Goal: Use online tool/utility

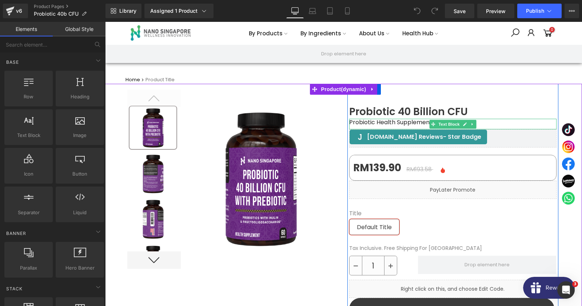
click at [376, 121] on div "Probiotic Health Supplement" at bounding box center [452, 124] width 207 height 11
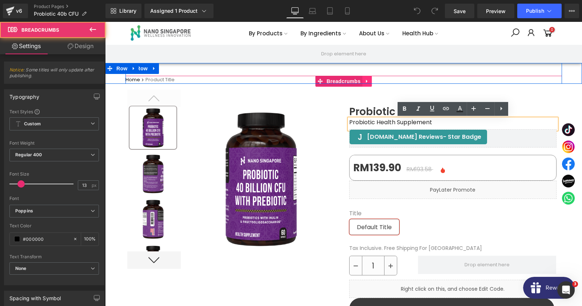
click at [372, 80] on div "Home Product Title Breadcrumbs" at bounding box center [344, 80] width 437 height 8
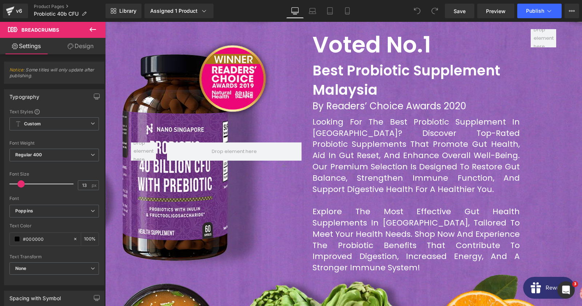
scroll to position [314, 0]
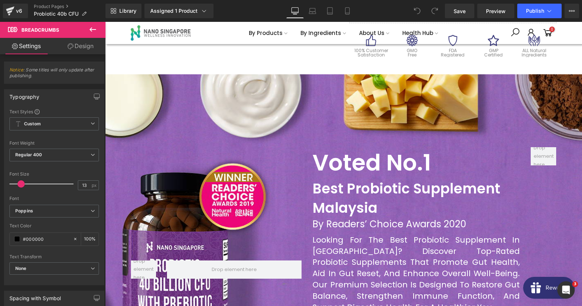
click at [166, 109] on div at bounding box center [343, 269] width 477 height 390
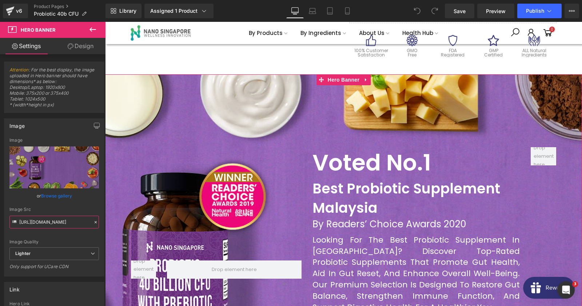
click at [53, 223] on input "https://ucarecdn.com/49e44387-bc0b-4ae6-9ca4-fdef4550232d/-/format/auto/-/previ…" at bounding box center [54, 221] width 90 height 13
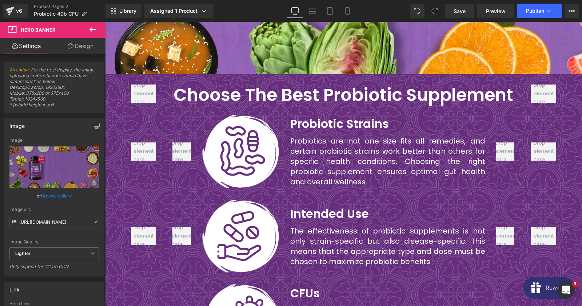
scroll to position [707, 0]
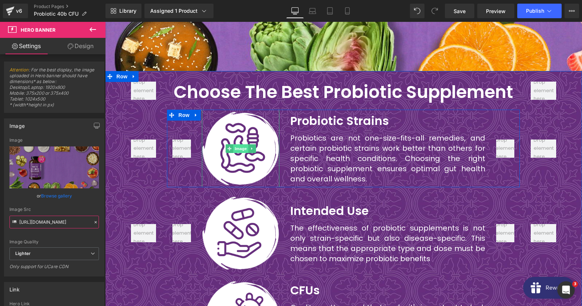
click at [239, 144] on span "Image" at bounding box center [240, 148] width 15 height 9
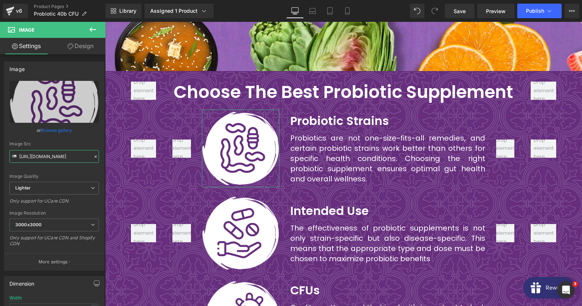
click at [53, 159] on input "https://ucarecdn.com/9b79244a-1af9-447c-8f6f-7c65be4a8e74/-/format/auto/-/previ…" at bounding box center [54, 156] width 90 height 13
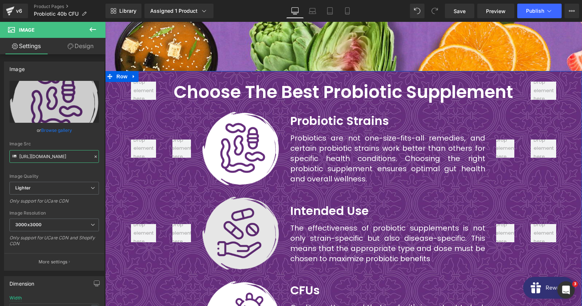
click at [240, 229] on span "Image" at bounding box center [240, 233] width 15 height 9
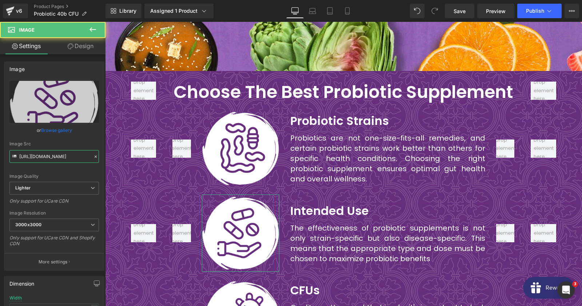
click at [54, 155] on input "https://ucarecdn.com/6fd7f1fe-96d0-4920-884b-f6eb1d6a2ff6/-/format/auto/-/previ…" at bounding box center [54, 156] width 90 height 13
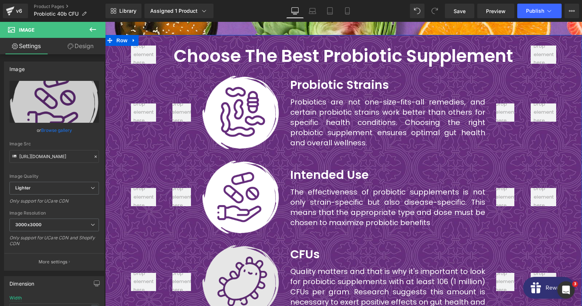
scroll to position [786, 0]
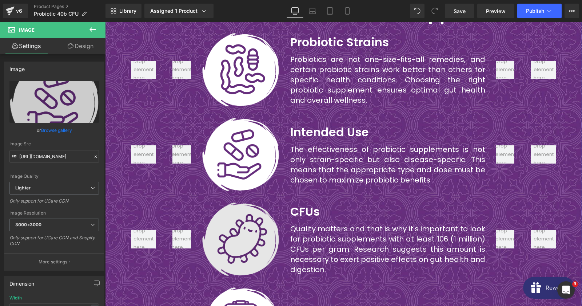
click at [246, 235] on img at bounding box center [240, 238] width 77 height 77
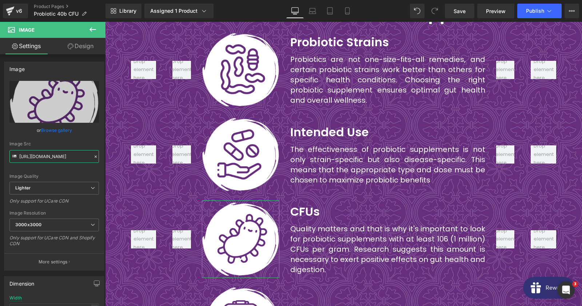
click at [45, 156] on input "https://ucarecdn.com/7db12f59-a8e4-47e6-a775-da0e3786b77b/-/format/auto/-/previ…" at bounding box center [54, 156] width 90 height 13
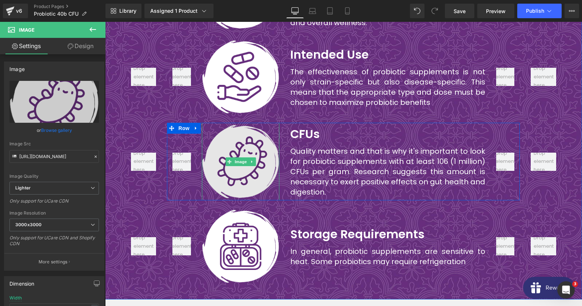
scroll to position [865, 0]
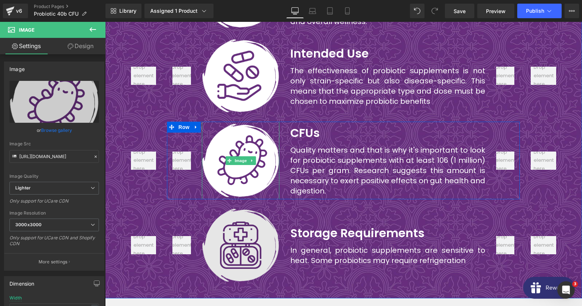
click at [250, 223] on img at bounding box center [240, 244] width 77 height 77
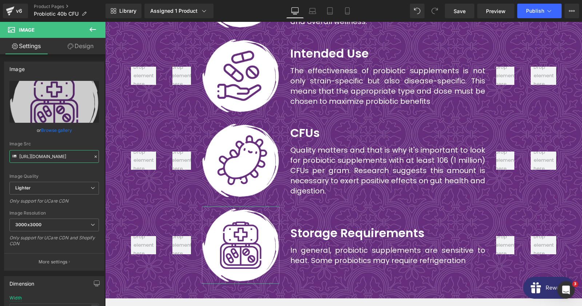
click at [45, 156] on input "https://ucarecdn.com/89d16a1c-adc0-489d-9fb5-4e23b61f2764/-/format/auto/-/previ…" at bounding box center [54, 156] width 90 height 13
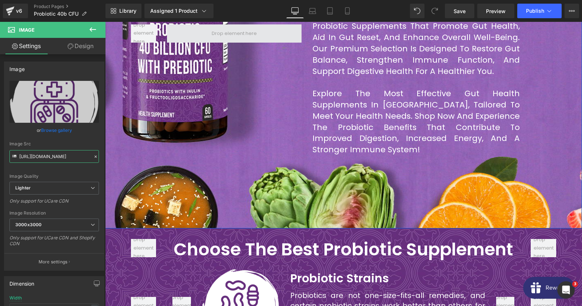
scroll to position [707, 0]
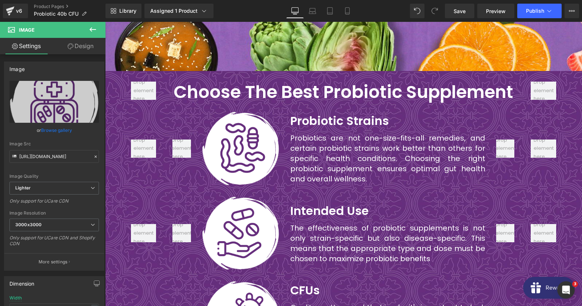
click at [114, 86] on div "Choose the best probiotic supplement Heading Row Image Probiotic strains Headin…" at bounding box center [343, 262] width 477 height 360
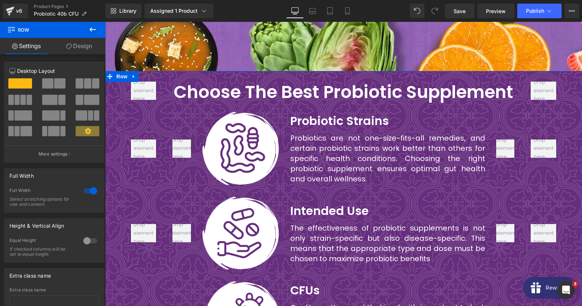
click at [65, 52] on link "Design" at bounding box center [79, 46] width 53 height 16
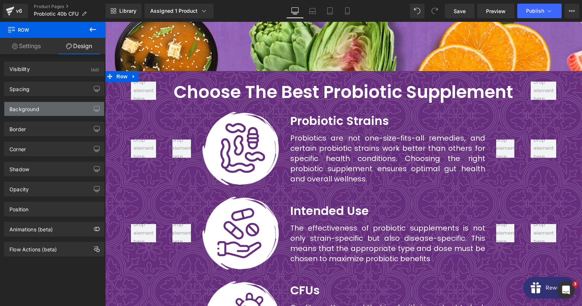
click at [38, 113] on div "Background" at bounding box center [54, 109] width 100 height 14
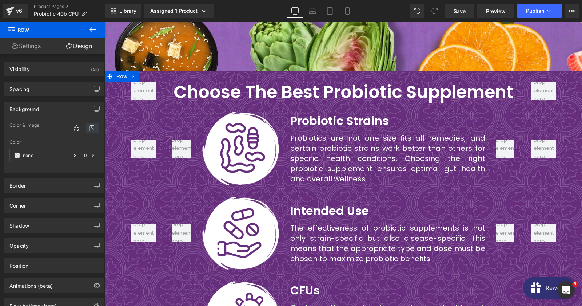
click at [93, 132] on icon at bounding box center [92, 127] width 13 height 9
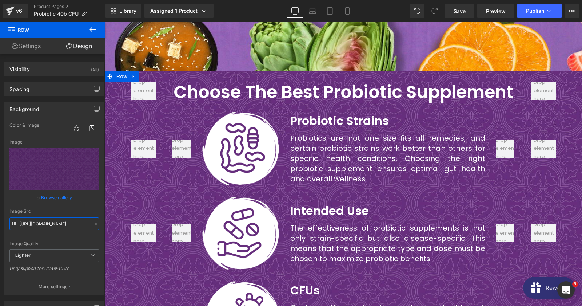
click at [44, 223] on input "https://ucarecdn.com/fbe94e5e-1888-42a6-b6bc-d82753f4bdf0/-/format/auto/-/previ…" at bounding box center [54, 223] width 90 height 13
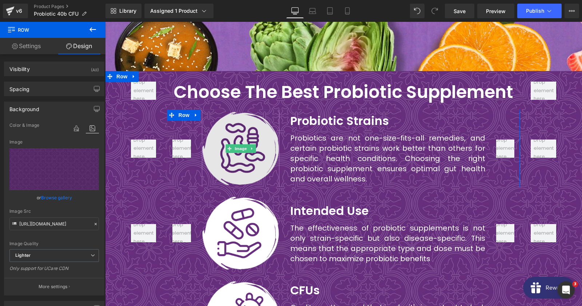
click at [235, 148] on img at bounding box center [240, 148] width 77 height 77
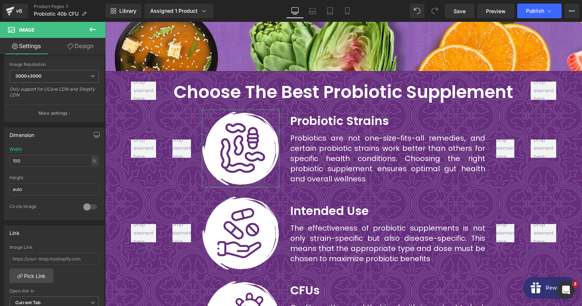
scroll to position [0, 0]
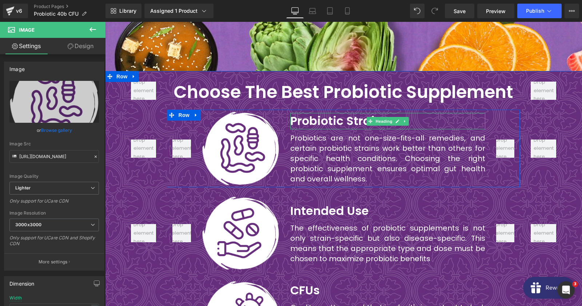
click at [312, 115] on h3 "Probiotic strains" at bounding box center [387, 121] width 195 height 16
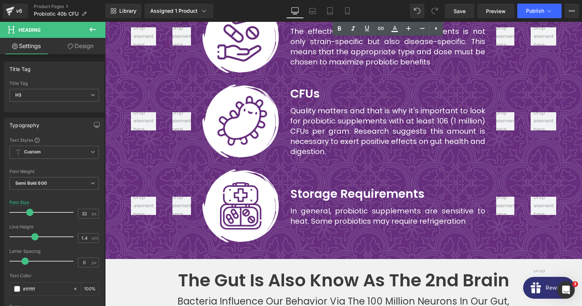
scroll to position [1100, 0]
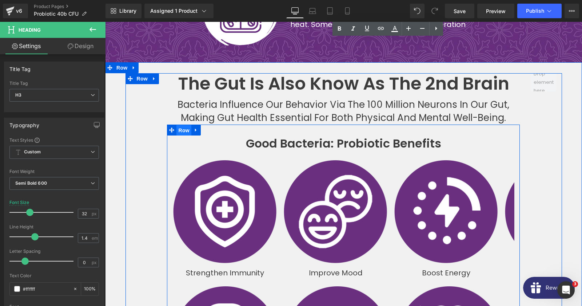
click at [180, 125] on span "Row" at bounding box center [183, 130] width 15 height 11
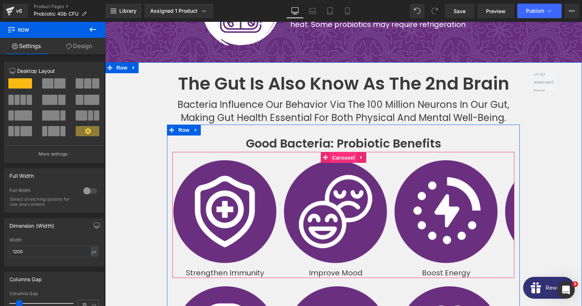
click at [334, 152] on span "Carousel" at bounding box center [343, 157] width 26 height 11
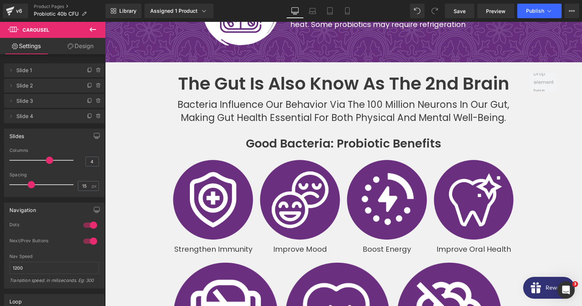
click at [53, 160] on span at bounding box center [49, 159] width 7 height 7
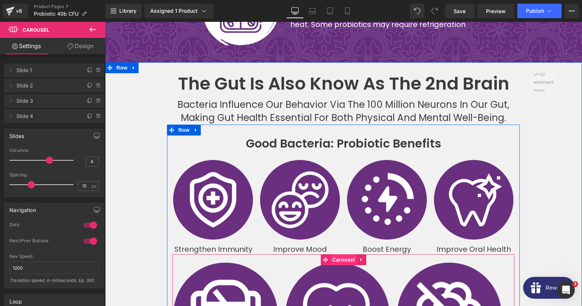
click at [333, 254] on span "Carousel" at bounding box center [343, 259] width 26 height 11
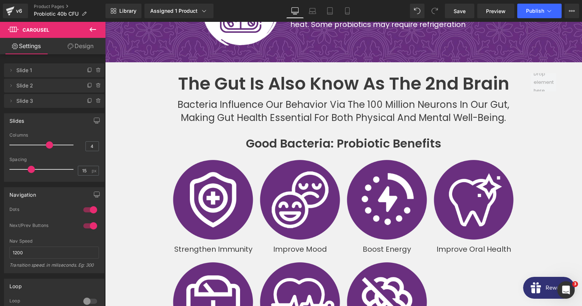
click at [47, 144] on span at bounding box center [49, 144] width 7 height 7
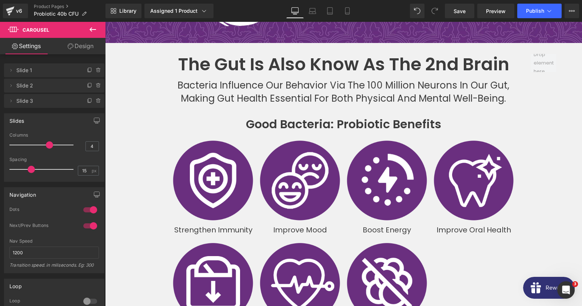
scroll to position [1218, 0]
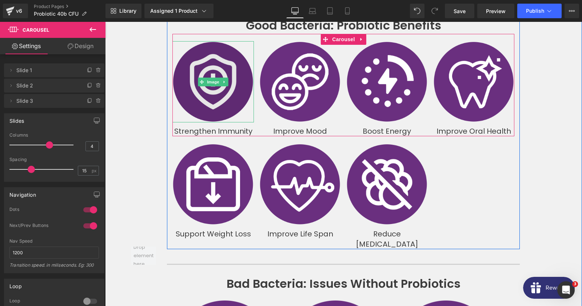
click at [194, 82] on img at bounding box center [213, 82] width 82 height 82
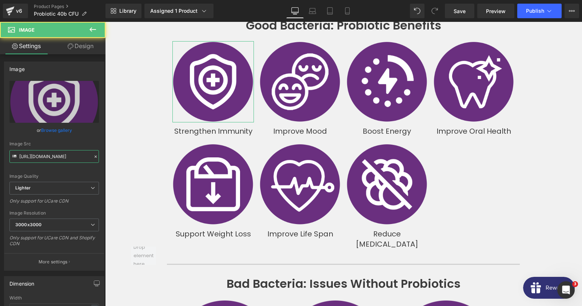
click at [61, 153] on input "https://ucarecdn.com/a699b57b-e4af-4e3c-a032-fa2aa9516989/-/format/auto/-/previ…" at bounding box center [54, 156] width 90 height 13
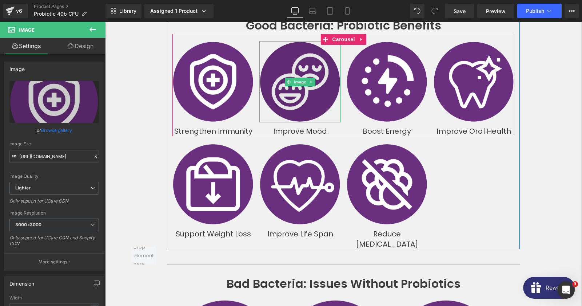
click at [287, 66] on img at bounding box center [300, 82] width 82 height 82
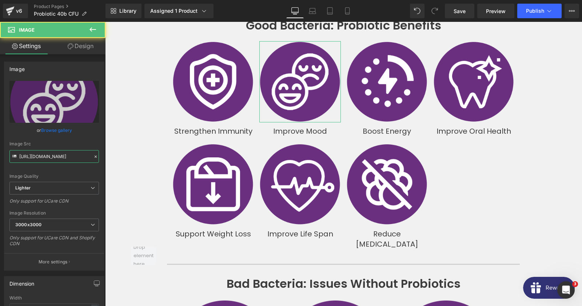
click at [66, 160] on input "https://ucarecdn.com/3edb25e3-b4f8-4874-a17f-994b3a774199/-/format/auto/-/previ…" at bounding box center [54, 156] width 90 height 13
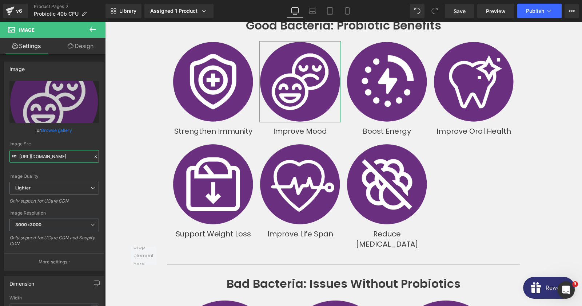
click at [45, 158] on input "https://ucarecdn.com/3edb25e3-b4f8-4874-a17f-994b3a774199/-/format/auto/-/previ…" at bounding box center [54, 156] width 90 height 13
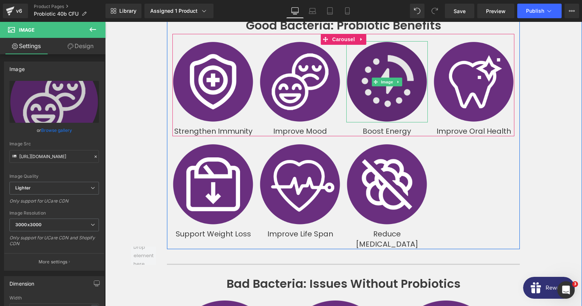
click at [393, 82] on img at bounding box center [387, 82] width 82 height 82
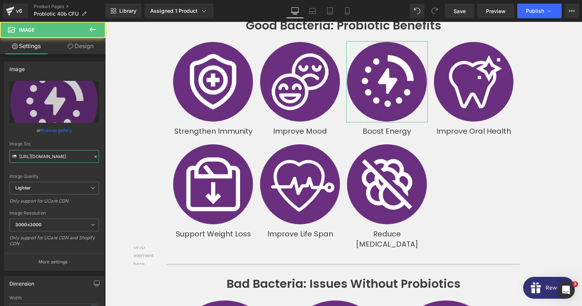
click at [31, 160] on input "https://ucarecdn.com/409de8d2-f391-4aba-acb5-43c7830585a5/-/format/auto/-/previ…" at bounding box center [54, 156] width 90 height 13
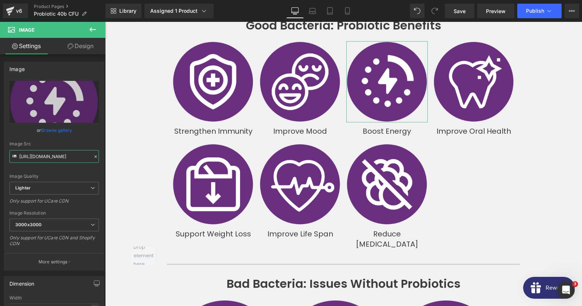
click at [49, 154] on input "https://ucarecdn.com/409de8d2-f391-4aba-acb5-43c7830585a5/-/format/auto/-/previ…" at bounding box center [54, 156] width 90 height 13
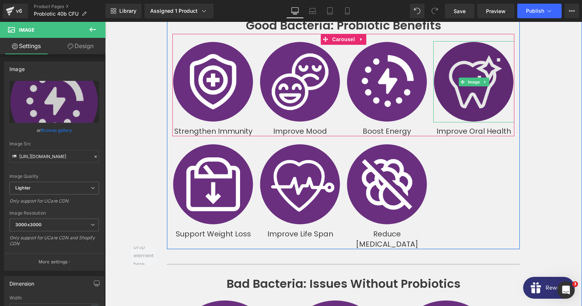
click at [473, 92] on img at bounding box center [474, 82] width 82 height 82
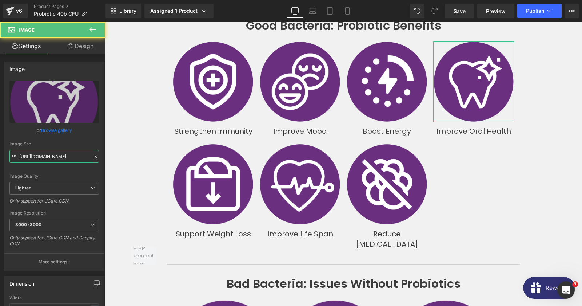
click at [62, 154] on input "https://ucarecdn.com/71ce3a65-bcd8-46e9-8654-e01a4a0bd0f3/-/format/auto/-/previ…" at bounding box center [54, 156] width 90 height 13
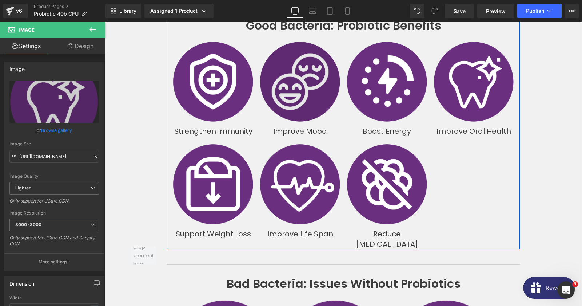
scroll to position [1140, 0]
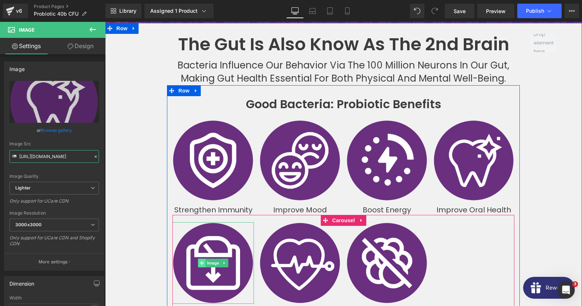
click at [203, 258] on span at bounding box center [202, 262] width 8 height 9
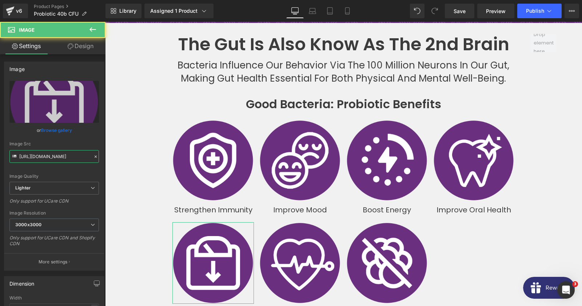
click at [55, 159] on input "https://ucarecdn.com/ee44c3f5-3612-4729-8852-20141b55f4c3/-/format/auto/-/previ…" at bounding box center [54, 156] width 90 height 13
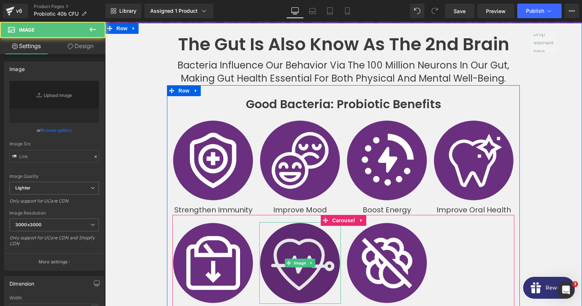
click at [290, 240] on img at bounding box center [300, 263] width 82 height 82
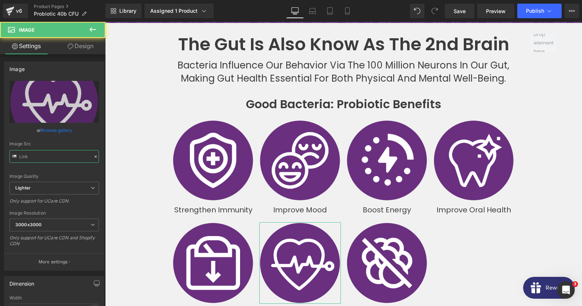
click at [67, 158] on input "text" at bounding box center [54, 156] width 90 height 13
type input "https://ucarecdn.com/fa4cc592-b5fd-4345-8763-a208250a14d0/-/format/auto/-/previ…"
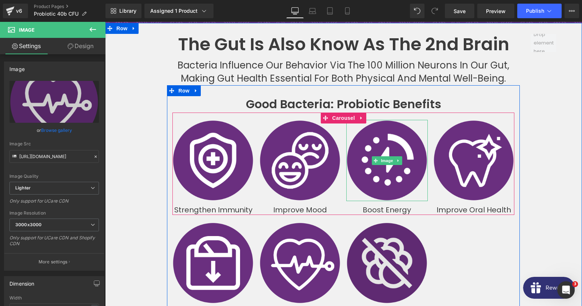
click at [374, 241] on img at bounding box center [387, 263] width 82 height 82
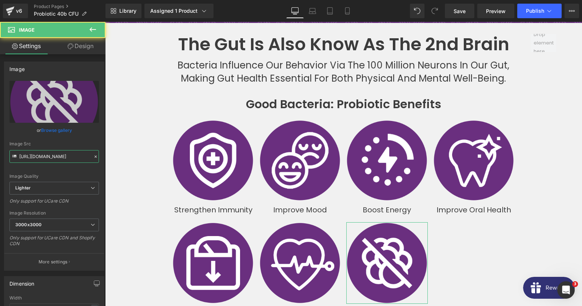
click at [56, 157] on input "https://ucarecdn.com/4596a401-0df9-4f13-b648-1f16b6a4bcff/-/format/auto/-/previ…" at bounding box center [54, 156] width 90 height 13
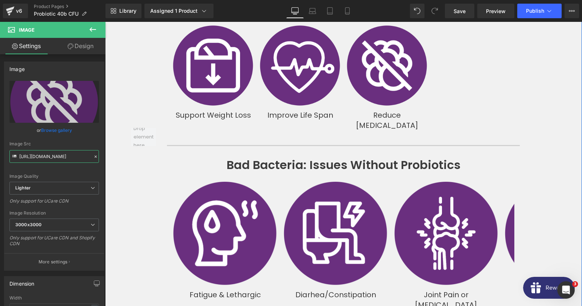
scroll to position [1336, 0]
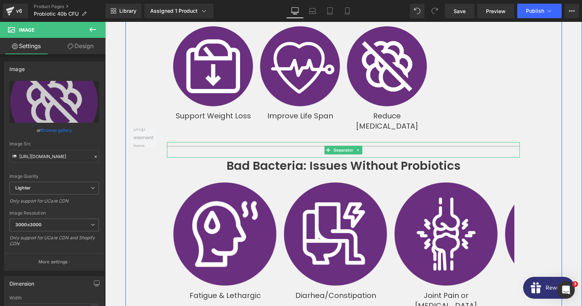
click at [252, 146] on hr at bounding box center [343, 152] width 353 height 12
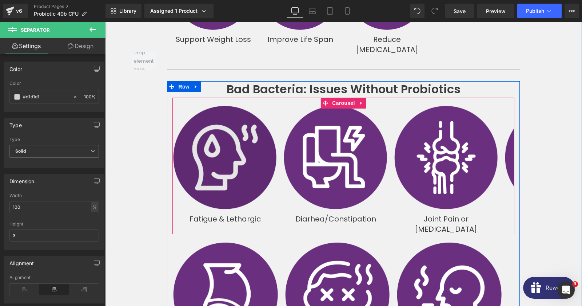
scroll to position [1415, 0]
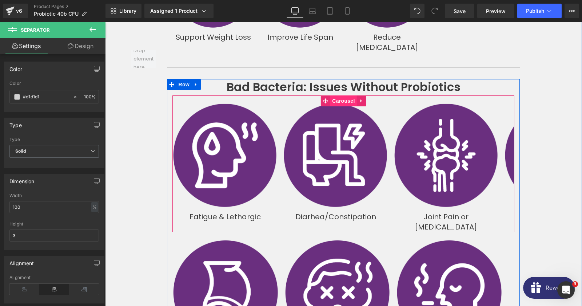
click at [333, 95] on span "Carousel" at bounding box center [343, 100] width 26 height 11
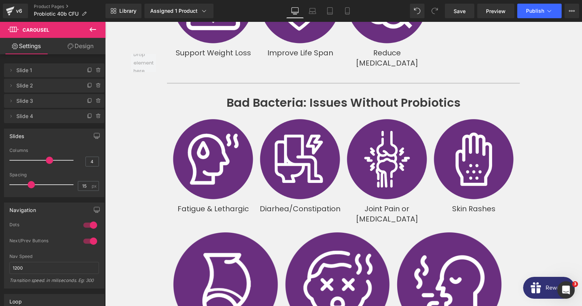
scroll to position [1403, 0]
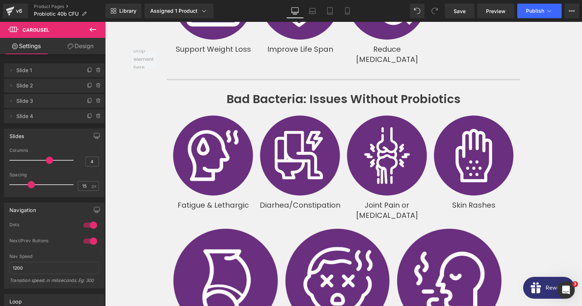
click at [49, 161] on span at bounding box center [49, 159] width 7 height 7
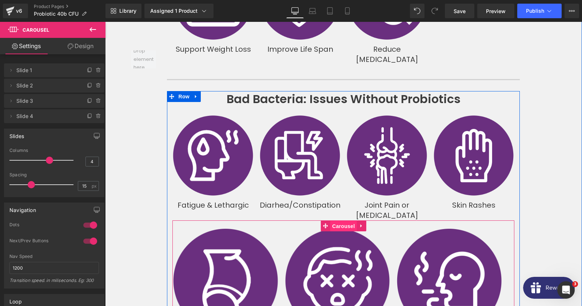
click at [334, 221] on span "Carousel" at bounding box center [343, 226] width 26 height 11
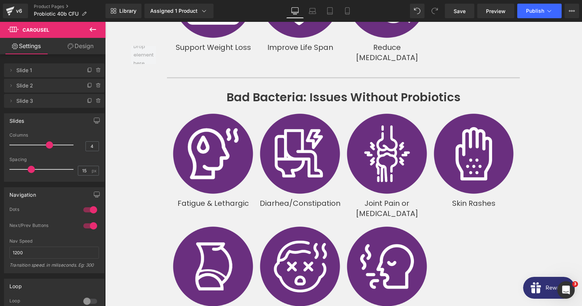
scroll to position [1390, 0]
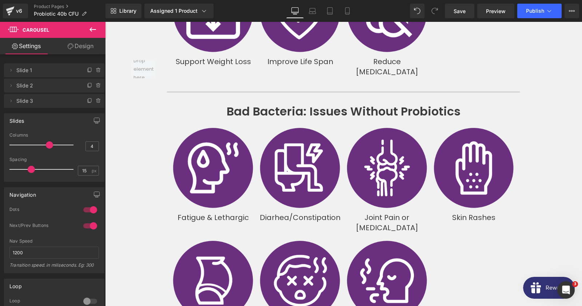
click at [50, 146] on span at bounding box center [49, 144] width 7 height 7
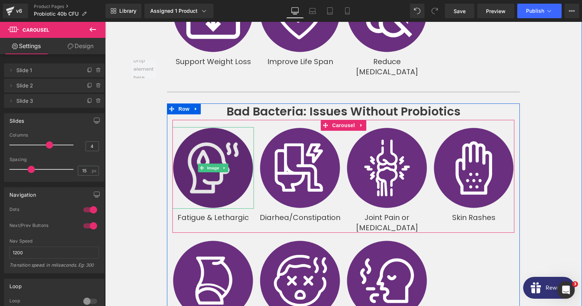
click at [198, 148] on img at bounding box center [213, 168] width 82 height 82
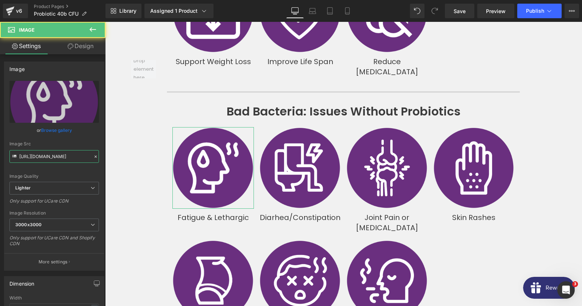
click at [50, 156] on input "https://ucarecdn.com/6802f4f0-6eea-4530-91dc-76504f1afb19/-/format/auto/-/previ…" at bounding box center [54, 156] width 90 height 13
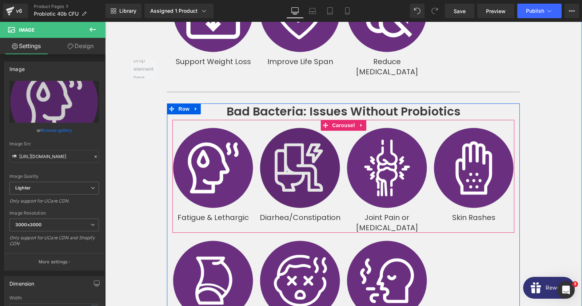
click at [269, 154] on img at bounding box center [300, 168] width 82 height 82
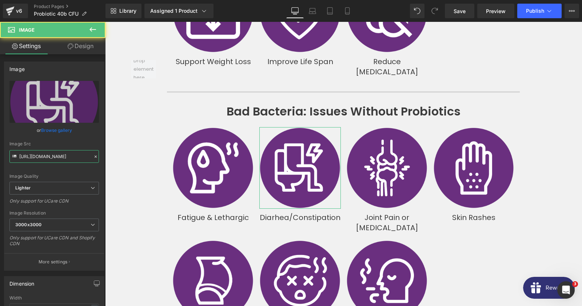
click at [79, 159] on input "https://ucarecdn.com/f61e201c-db7a-4119-b4e8-8ae2e54ce803/-/format/auto/-/previ…" at bounding box center [54, 156] width 90 height 13
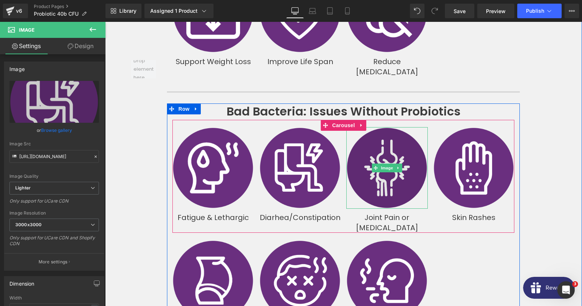
click at [400, 162] on img at bounding box center [387, 168] width 82 height 82
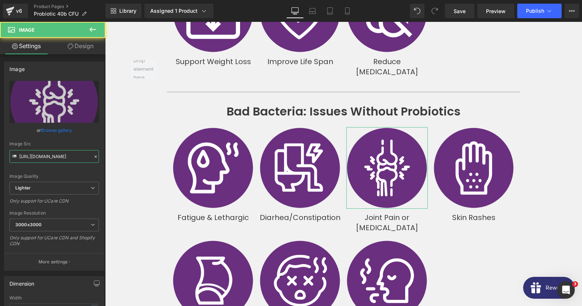
click at [50, 159] on input "https://ucarecdn.com/dcaea0f7-e18d-40ae-9ac1-ef16a90d362f/-/format/auto/-/previ…" at bounding box center [54, 156] width 90 height 13
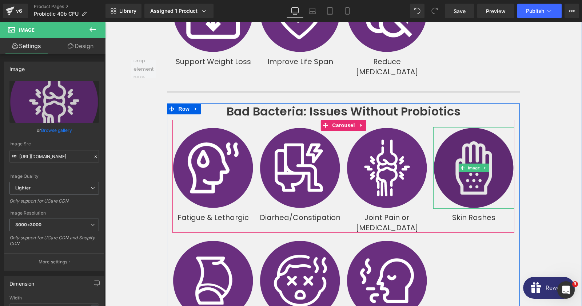
click at [475, 161] on img at bounding box center [474, 168] width 82 height 82
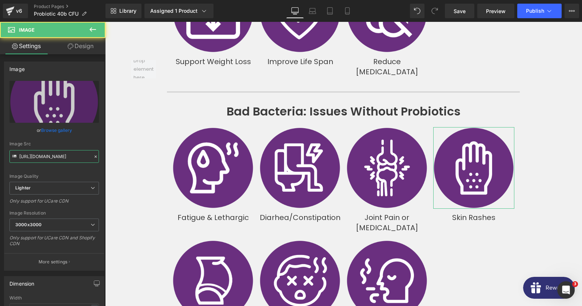
click at [51, 158] on input "https://ucarecdn.com/519b4215-9a44-4dc9-99d0-720c16b8ba21/-/format/auto/-/previ…" at bounding box center [54, 156] width 90 height 13
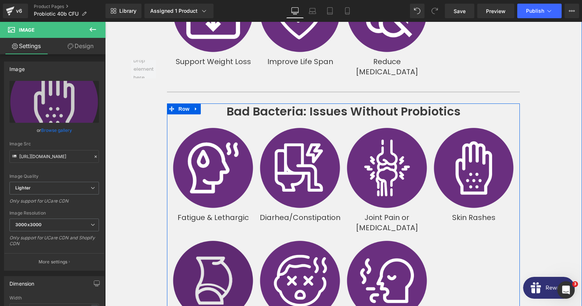
click at [211, 240] on img at bounding box center [213, 281] width 82 height 82
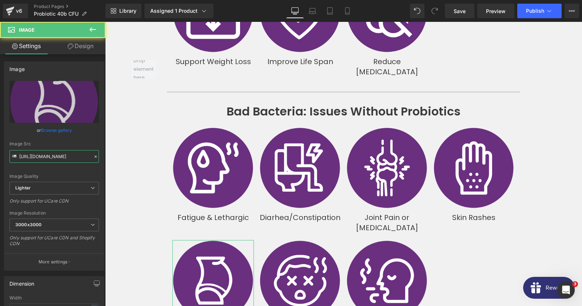
click at [64, 151] on input "https://ucarecdn.com/ad5897a7-fcf1-40ce-9f1e-b2330afc4081/-/format/auto/-/previ…" at bounding box center [54, 156] width 90 height 13
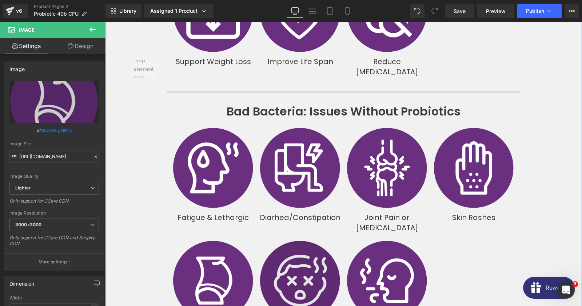
click at [312, 240] on img at bounding box center [300, 281] width 82 height 82
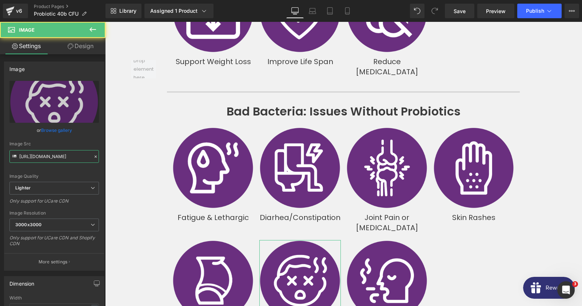
click at [64, 157] on input "https://ucarecdn.com/2a886ea6-487c-4aca-b027-4ca7ce509072/-/format/auto/-/previ…" at bounding box center [54, 156] width 90 height 13
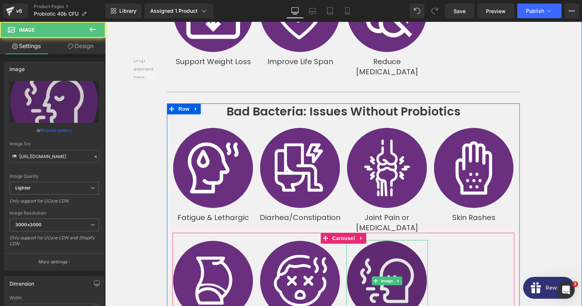
click at [383, 240] on img at bounding box center [387, 281] width 82 height 82
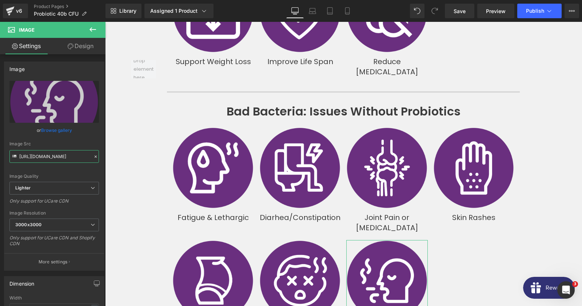
click at [53, 159] on input "https://ucarecdn.com/5d5484fe-b1ab-4c2b-af09-186263f87344/-/format/auto/-/previ…" at bounding box center [54, 156] width 90 height 13
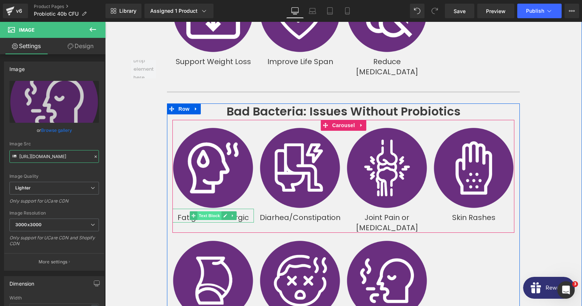
click at [204, 211] on span "Text Block" at bounding box center [210, 215] width 24 height 9
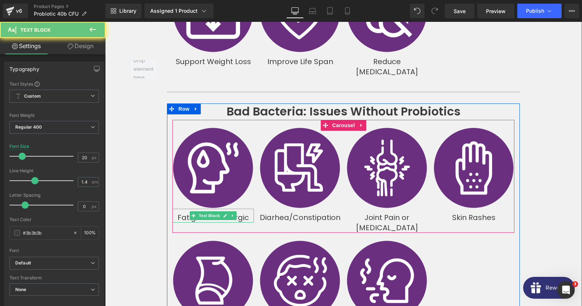
click at [178, 212] on p "Fatigue & Lethargic" at bounding box center [213, 217] width 82 height 10
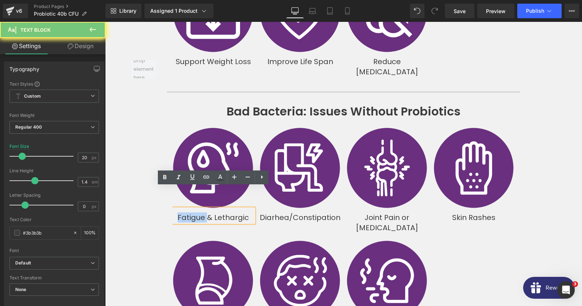
click at [183, 212] on p "Fatigue & Lethargic" at bounding box center [213, 217] width 82 height 10
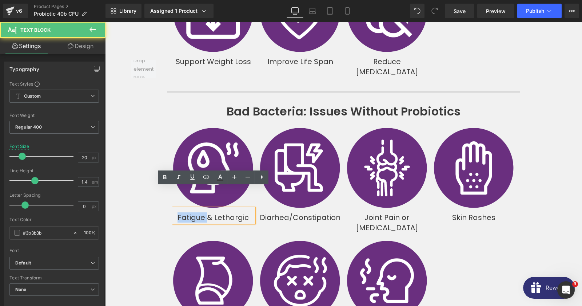
click at [183, 212] on p "Fatigue & Lethargic" at bounding box center [213, 217] width 82 height 10
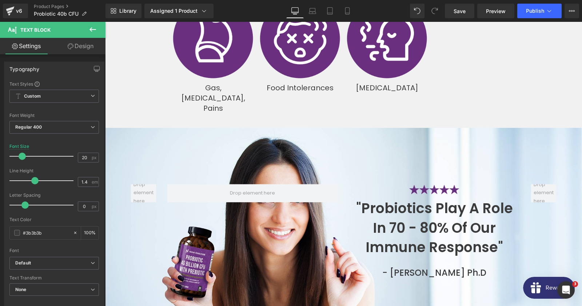
scroll to position [1626, 0]
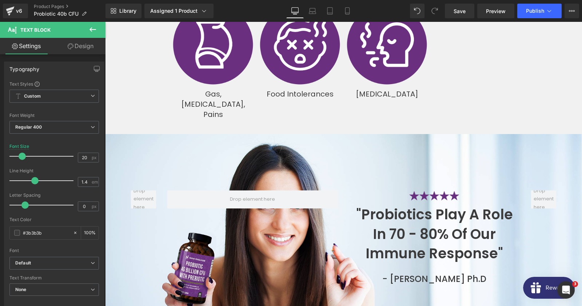
click at [204, 134] on div "Image "Probiotics play a role in 70 - 80% of our immune response" Heading - Cas…" at bounding box center [343, 233] width 477 height 199
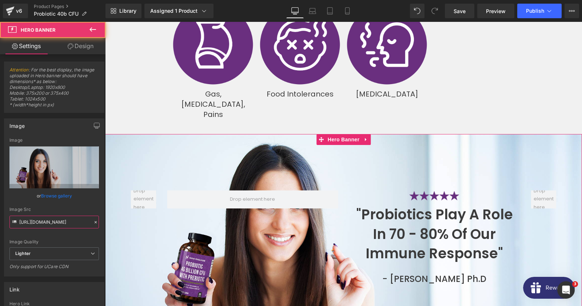
click at [43, 221] on input "https://ucarecdn.com/83fcdfdf-2f98-49de-9db4-382fa9d4448f/-/format/auto/-/previ…" at bounding box center [54, 221] width 90 height 13
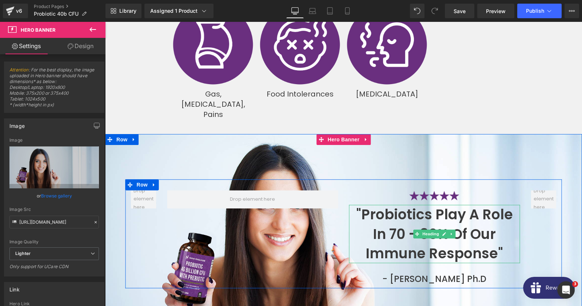
click at [390, 205] on strong ""Probiotics play a role in 70 - 80% of our immune response"" at bounding box center [434, 234] width 157 height 58
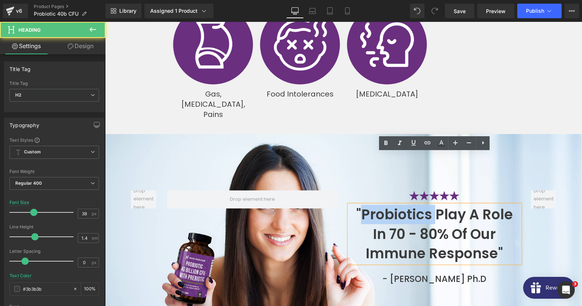
click at [390, 205] on strong ""Probiotics play a role in 70 - 80% of our immune response"" at bounding box center [434, 234] width 157 height 58
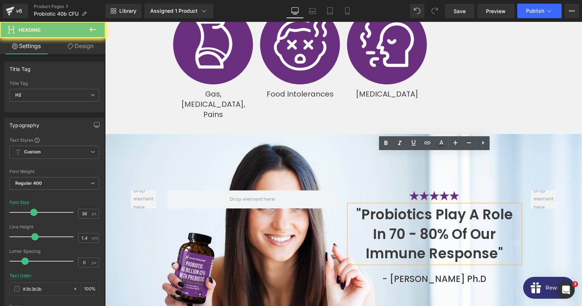
click at [390, 205] on strong ""Probiotics play a role in 70 - 80% of our immune response"" at bounding box center [434, 234] width 157 height 58
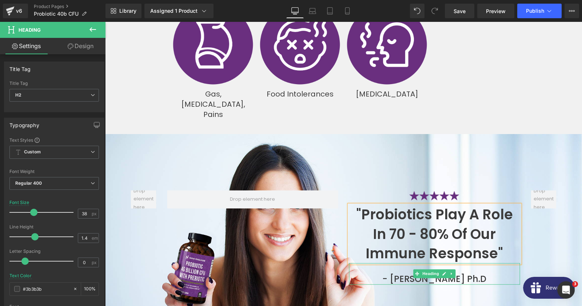
click at [420, 274] on h3 "- Casey Adams Ph.D" at bounding box center [434, 279] width 171 height 11
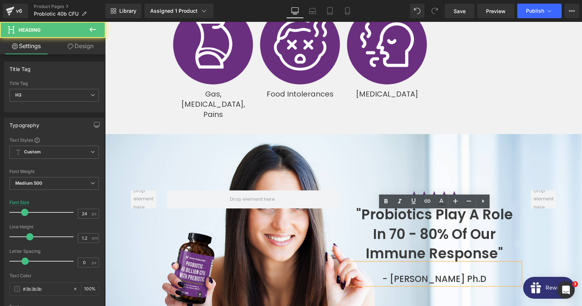
click at [400, 274] on h3 "- Casey Adams Ph.D" at bounding box center [434, 279] width 171 height 11
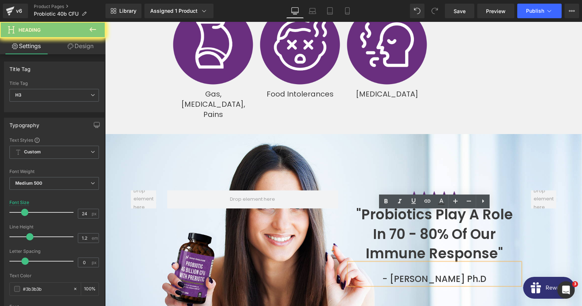
click at [400, 274] on h3 "- Casey Adams Ph.D" at bounding box center [434, 279] width 171 height 11
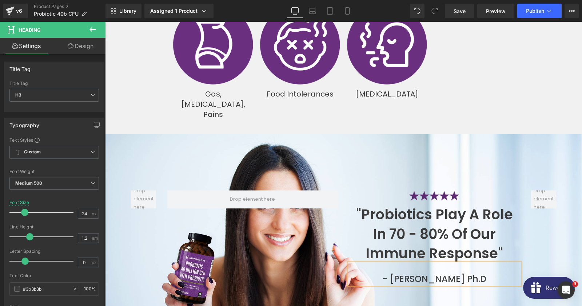
click at [441, 193] on li "Image" at bounding box center [431, 197] width 23 height 9
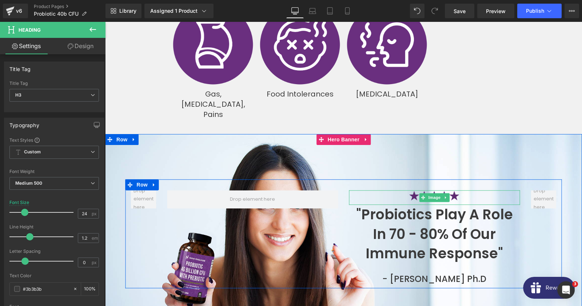
click at [413, 190] on img at bounding box center [434, 197] width 51 height 15
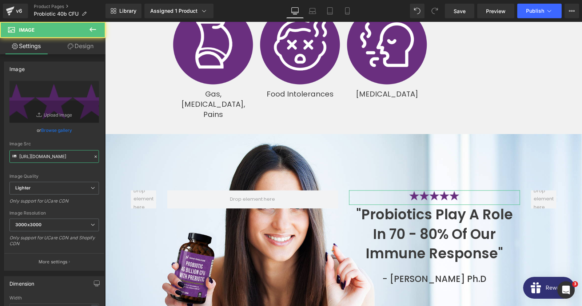
click at [62, 155] on input "https://ucarecdn.com/f8a2e73b-d46c-4345-9154-15bac2f9dce4/-/format/auto/-/previ…" at bounding box center [54, 156] width 90 height 13
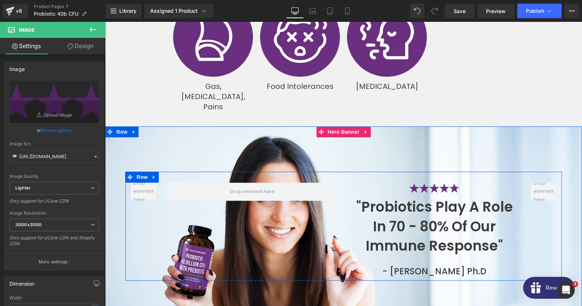
scroll to position [1784, 0]
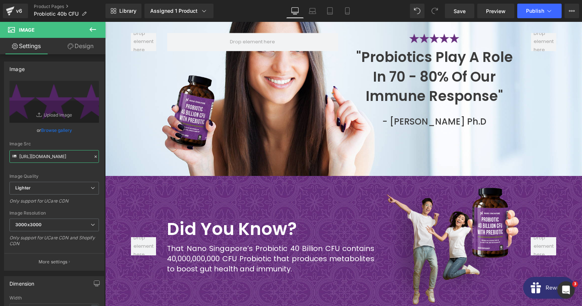
click at [139, 188] on span "Row" at bounding box center [142, 192] width 12 height 9
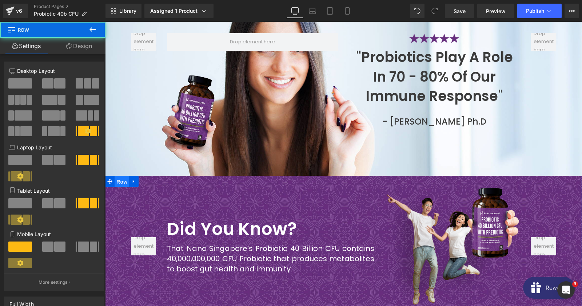
click at [120, 176] on span "Row" at bounding box center [122, 181] width 15 height 11
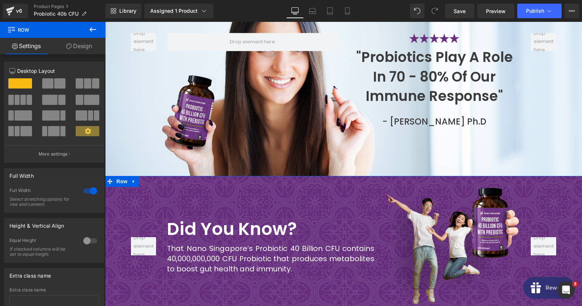
scroll to position [49, 0]
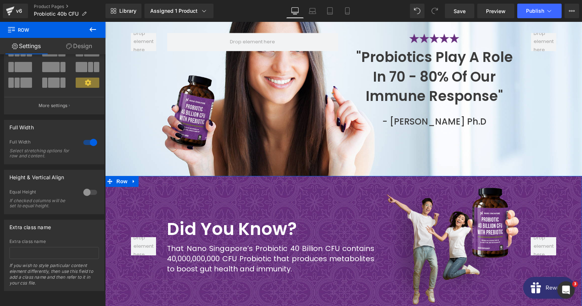
click at [72, 41] on link "Design" at bounding box center [79, 46] width 53 height 16
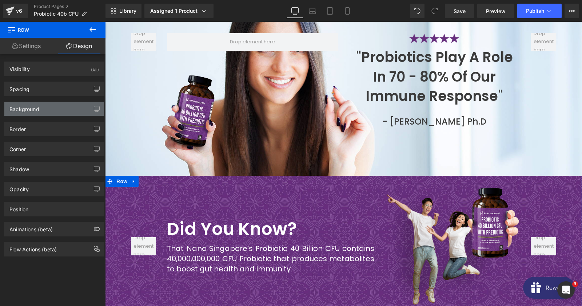
click at [36, 109] on div "Background" at bounding box center [24, 107] width 30 height 10
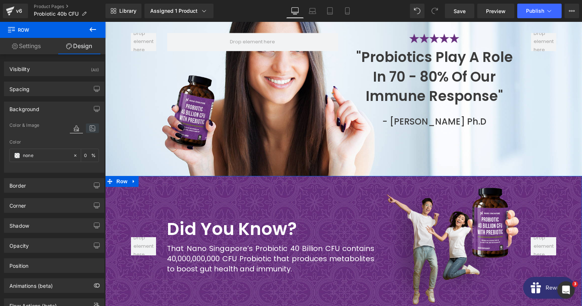
click at [89, 130] on icon at bounding box center [92, 127] width 13 height 9
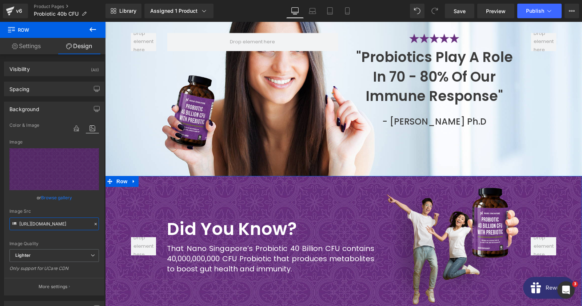
click at [45, 222] on input "https://ucarecdn.com/fbe94e5e-1888-42a6-b6bc-d82753f4bdf0/-/format/auto/-/previ…" at bounding box center [54, 223] width 90 height 13
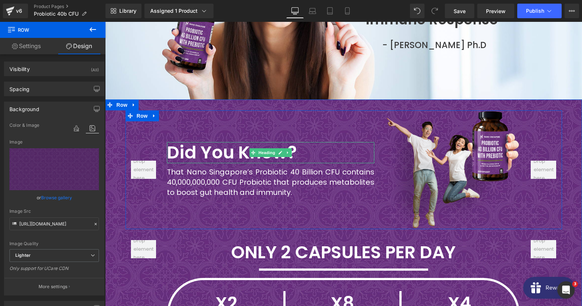
scroll to position [1901, 0]
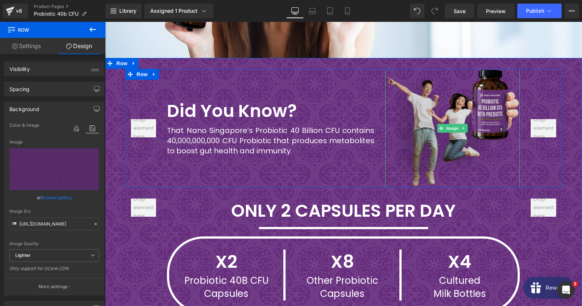
click at [488, 73] on img at bounding box center [452, 128] width 135 height 119
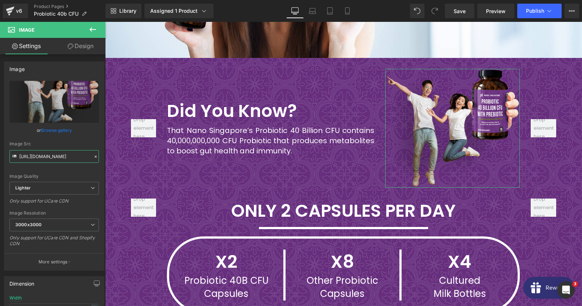
click at [46, 152] on input "https://ucarecdn.com/cefcde55-e9ef-4d89-9ea5-2cd16844ece5/-/format/auto/-/previ…" at bounding box center [54, 156] width 90 height 13
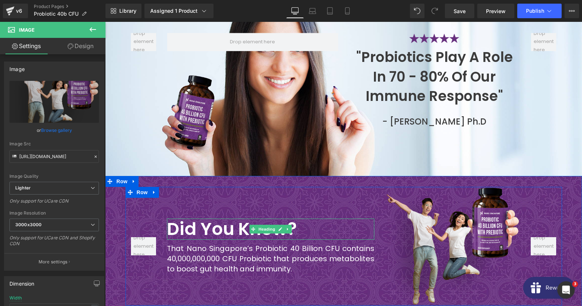
click at [195, 217] on strong "Did you know?" at bounding box center [232, 229] width 130 height 24
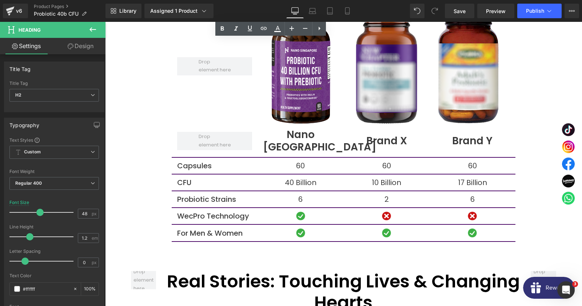
scroll to position [3827, 0]
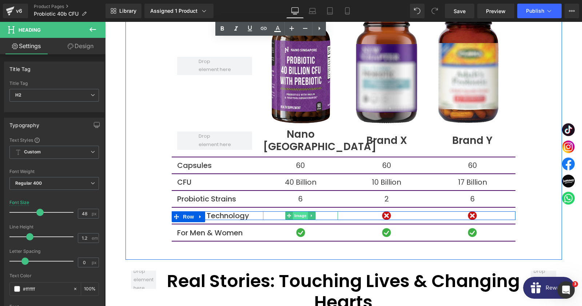
click at [301, 211] on span "Image" at bounding box center [300, 215] width 15 height 9
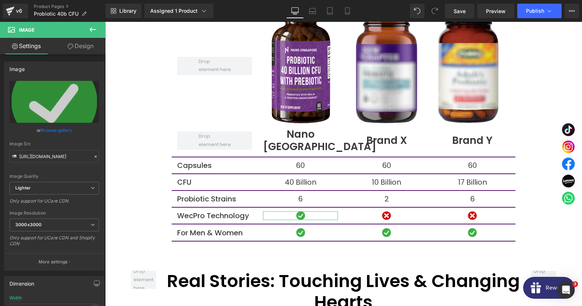
click at [51, 163] on div "Image Quality Lighter Lightest Lighter Lighter Lightest Only support for UCare …" at bounding box center [54, 131] width 90 height 101
click at [50, 157] on input "https://ucarecdn.com/f13a245e-e072-49e5-ad4c-5b022e8e8132/-/format/auto/-/previ…" at bounding box center [54, 156] width 90 height 13
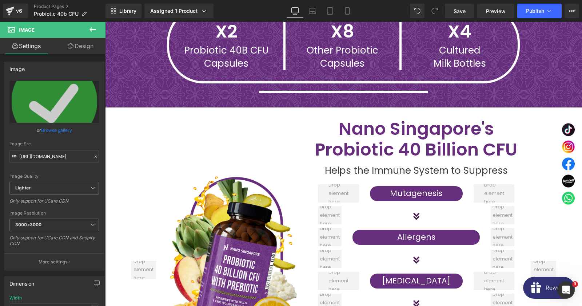
scroll to position [2137, 0]
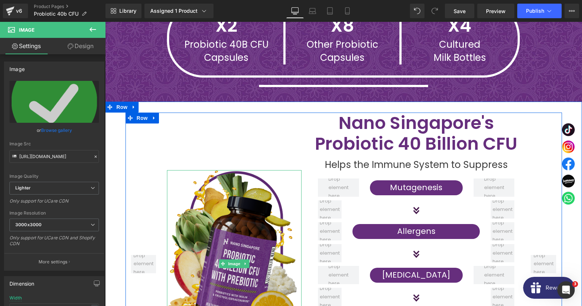
click at [201, 171] on img at bounding box center [234, 263] width 135 height 187
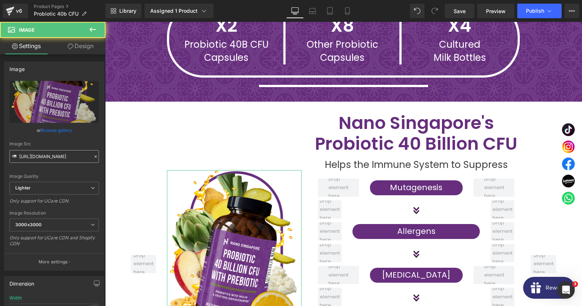
click at [64, 162] on input "https://ucarecdn.com/19fbace8-affe-4170-a071-d5679979670f/-/format/auto/-/previ…" at bounding box center [54, 156] width 90 height 13
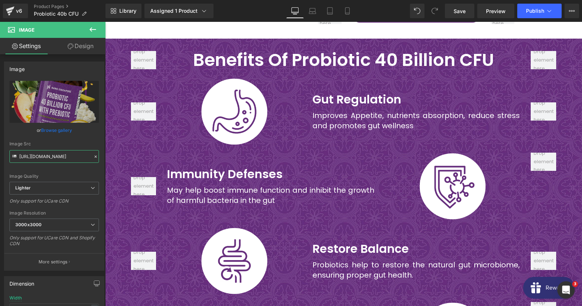
scroll to position [2373, 0]
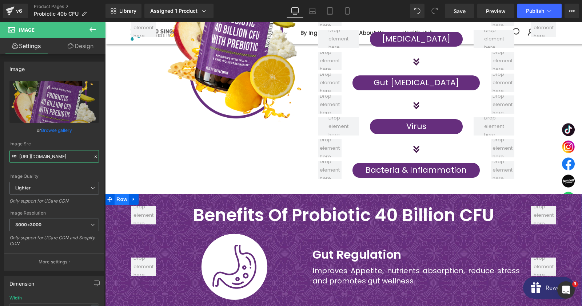
click at [118, 194] on span "Row" at bounding box center [122, 199] width 15 height 11
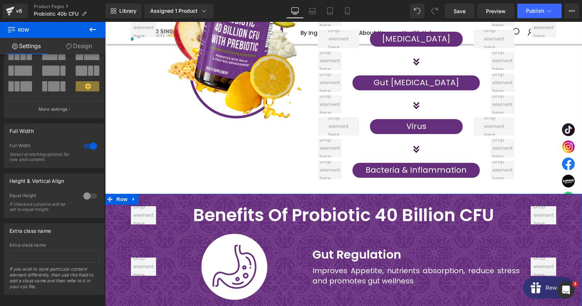
scroll to position [49, 0]
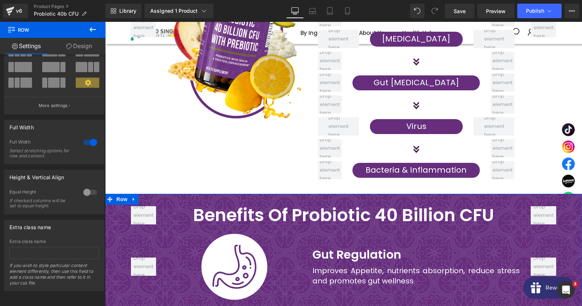
click at [73, 43] on link "Design" at bounding box center [79, 46] width 53 height 16
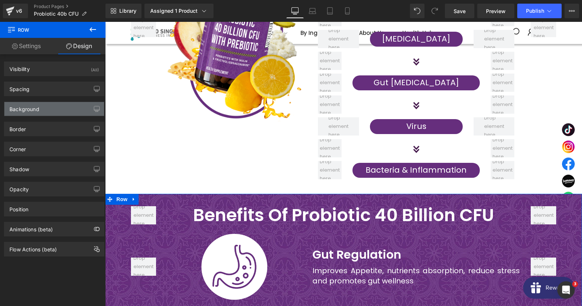
click at [56, 108] on div "Background" at bounding box center [54, 109] width 100 height 14
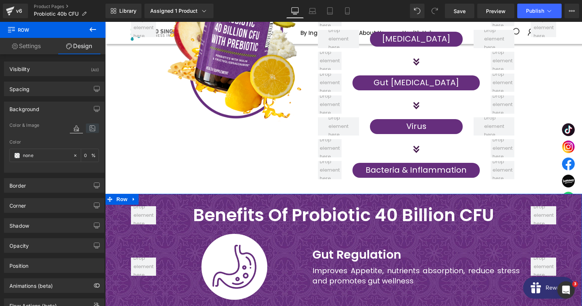
click at [91, 130] on icon at bounding box center [92, 127] width 13 height 9
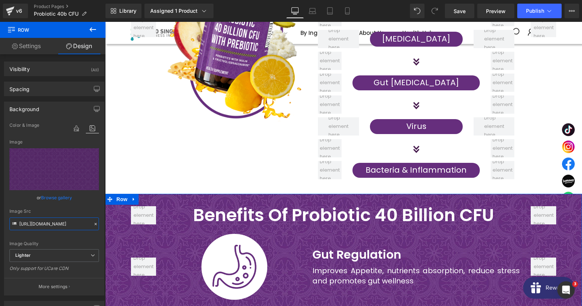
click at [50, 222] on input "https://ucarecdn.com/fbe94e5e-1888-42a6-b6bc-d82753f4bdf0/-/format/auto/-/previ…" at bounding box center [54, 223] width 90 height 13
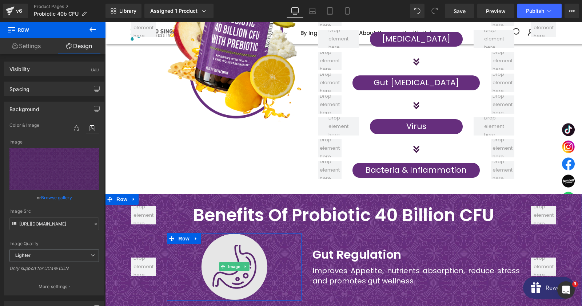
click at [238, 233] on img at bounding box center [234, 266] width 67 height 67
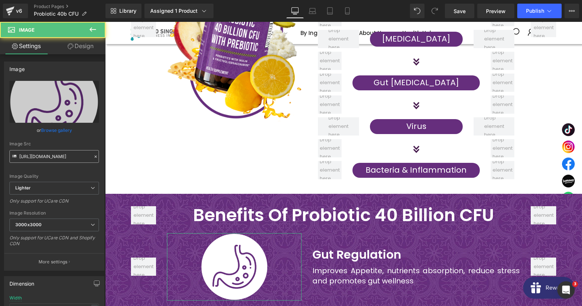
click at [46, 158] on input "https://ucarecdn.com/89323ac9-2d86-4f5c-b514-1c9ae444d409/-/format/auto/-/previ…" at bounding box center [54, 156] width 90 height 13
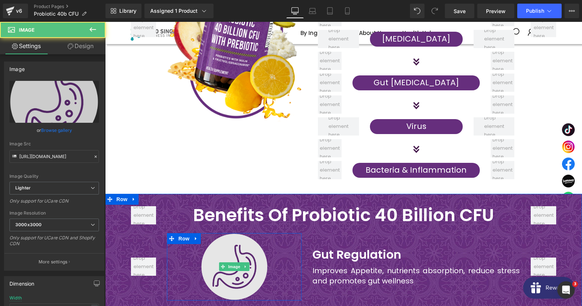
click at [229, 233] on img at bounding box center [234, 266] width 67 height 67
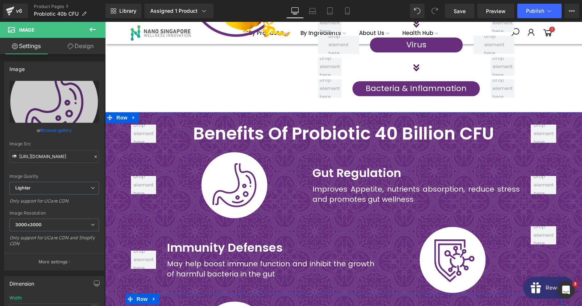
scroll to position [2452, 0]
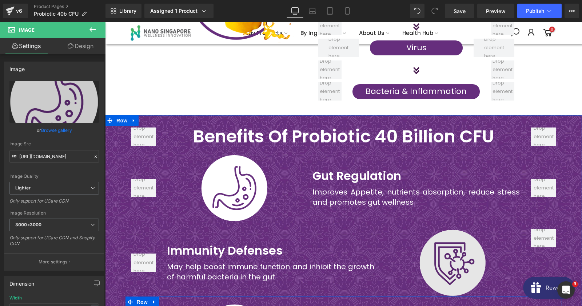
click at [446, 229] on img at bounding box center [452, 262] width 67 height 67
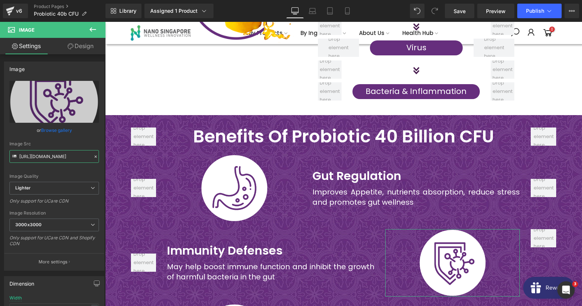
click at [53, 161] on input "https://ucarecdn.com/3f09d758-c5ff-497f-9d8a-a22f51690504/-/format/auto/-/previ…" at bounding box center [54, 156] width 90 height 13
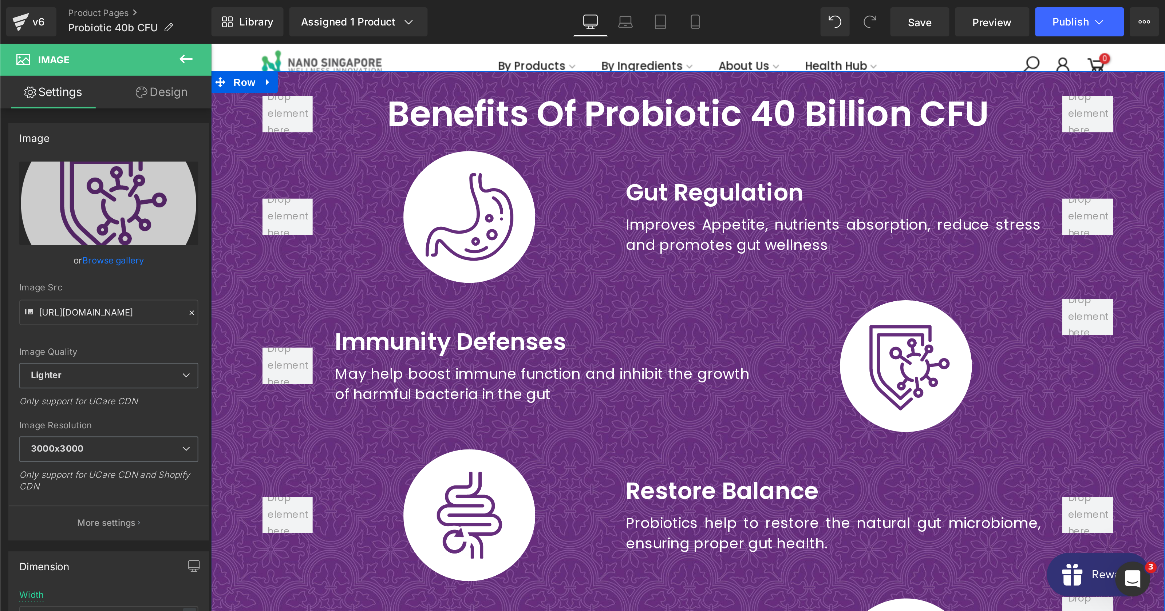
scroll to position [2530, 0]
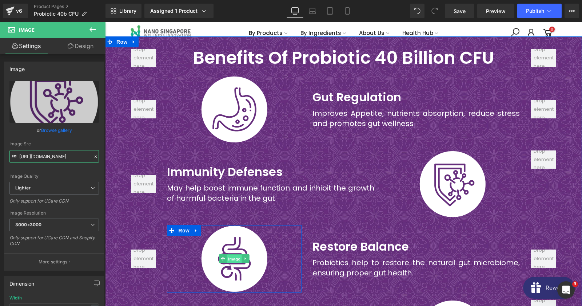
click at [233, 254] on span "Image" at bounding box center [234, 258] width 15 height 9
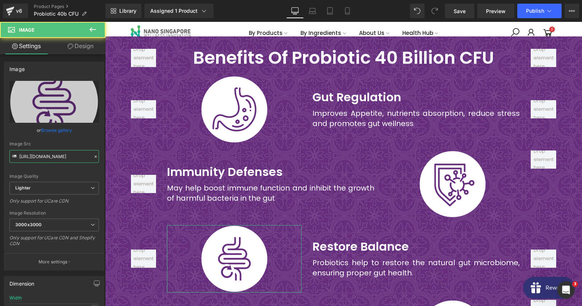
click at [48, 152] on input "https://ucarecdn.com/10214888-9ffe-4f8c-91a0-c1e76f80d587/-/format/auto/-/previ…" at bounding box center [54, 156] width 90 height 13
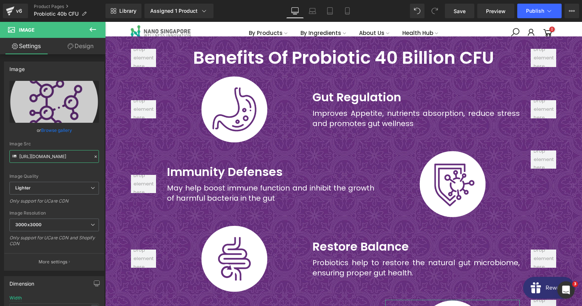
click at [43, 158] on input "https://ucarecdn.com/880194dc-d724-42f8-b1b9-3b5190c0addd/-/format/auto/-/previ…" at bounding box center [54, 156] width 90 height 13
click at [51, 154] on input "https://ucarecdn.com/880194dc-d724-42f8-b1b9-3b5190c0addd/-/format/auto/-/previ…" at bounding box center [54, 156] width 90 height 13
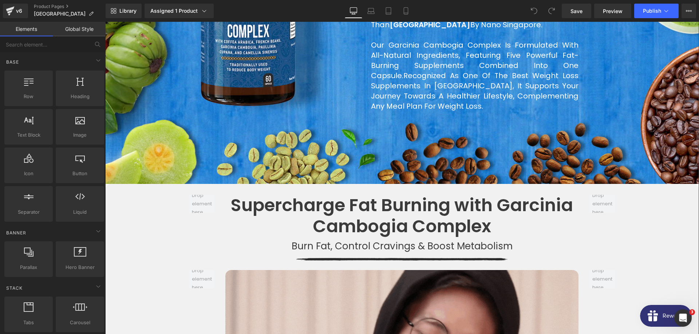
scroll to position [631, 0]
